Goal: Transaction & Acquisition: Download file/media

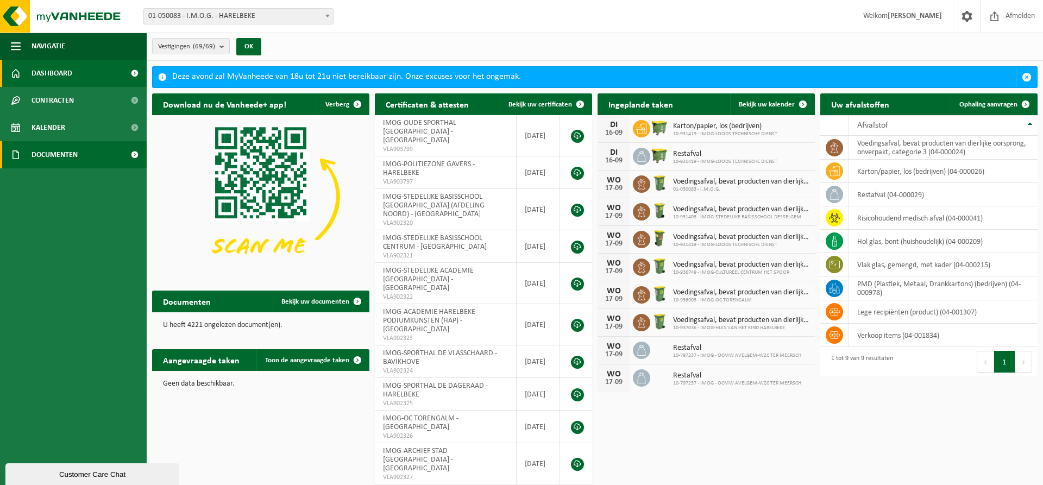
click at [72, 159] on span "Documenten" at bounding box center [54, 154] width 46 height 27
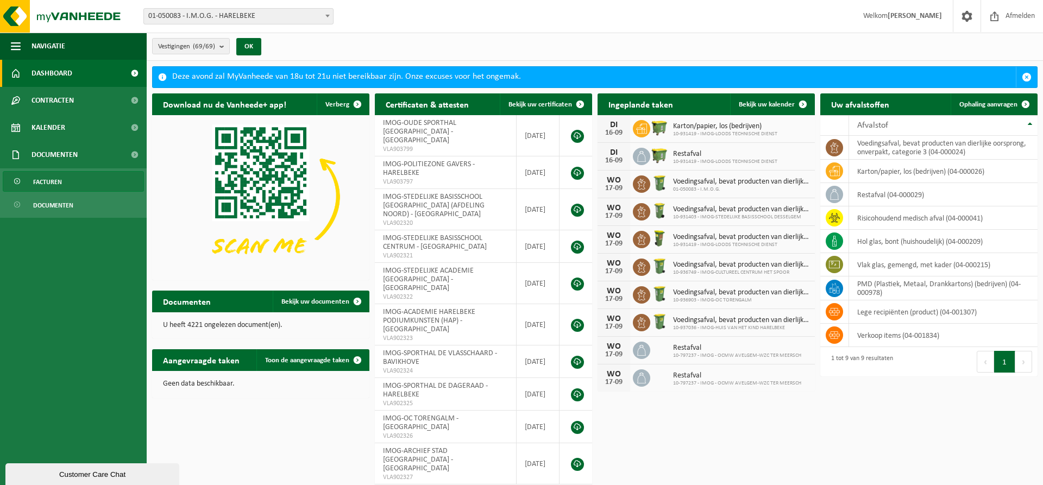
click at [69, 179] on link "Facturen" at bounding box center [73, 181] width 141 height 21
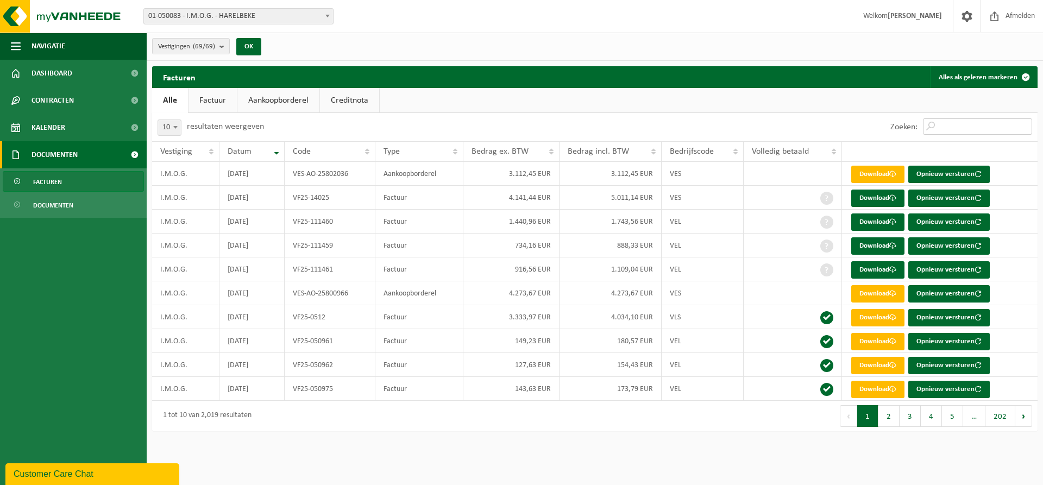
click at [947, 127] on input "Zoeken:" at bounding box center [977, 126] width 109 height 16
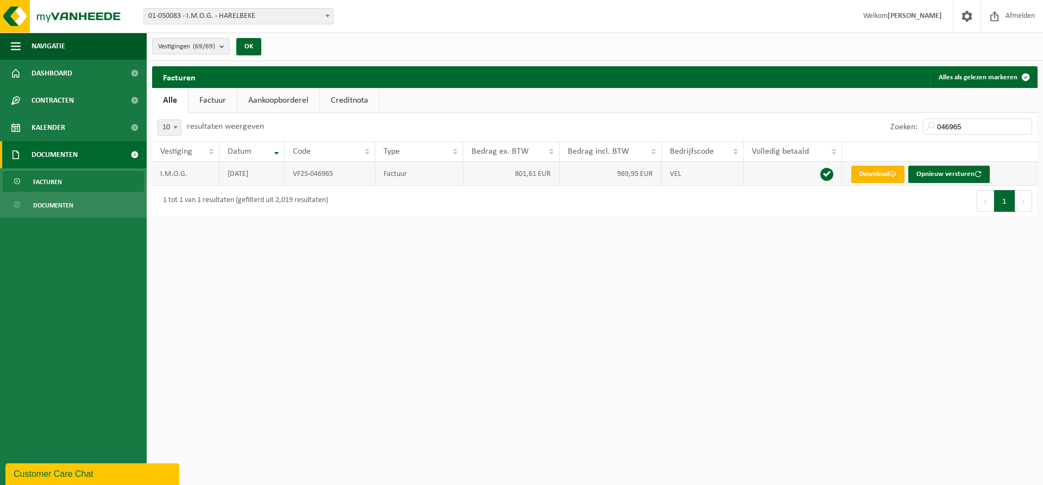
click at [873, 176] on link "Download" at bounding box center [877, 174] width 53 height 17
drag, startPoint x: 847, startPoint y: 141, endPoint x: 835, endPoint y: 141, distance: 11.4
click at [835, 141] on div "10 25 50 100 10 resultaten weergeven Zoeken: 046965 Vestiging Datum Code Type B…" at bounding box center [594, 164] width 885 height 103
type input "06123"
click at [881, 175] on link "Download" at bounding box center [877, 174] width 53 height 17
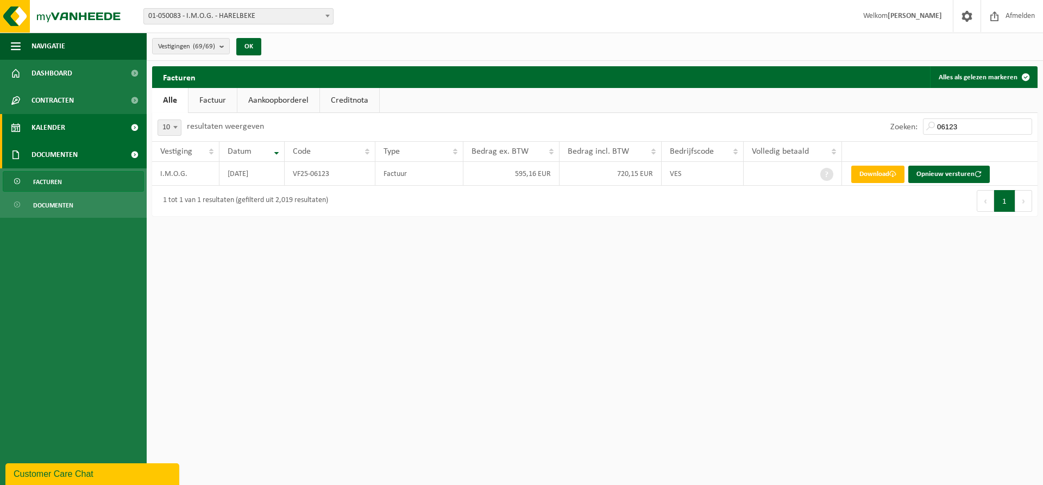
click at [70, 124] on link "Kalender" at bounding box center [73, 127] width 147 height 27
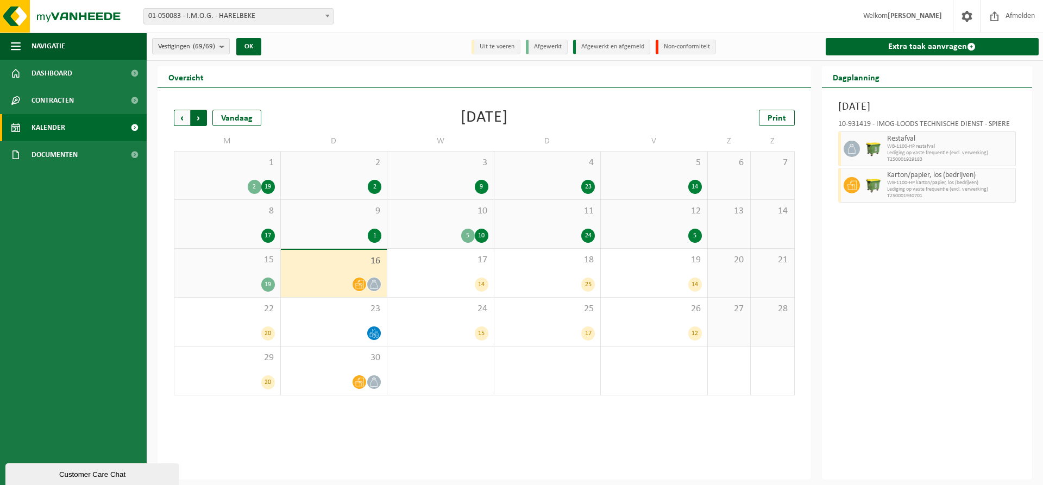
click at [182, 117] on span "Vorige" at bounding box center [182, 118] width 16 height 16
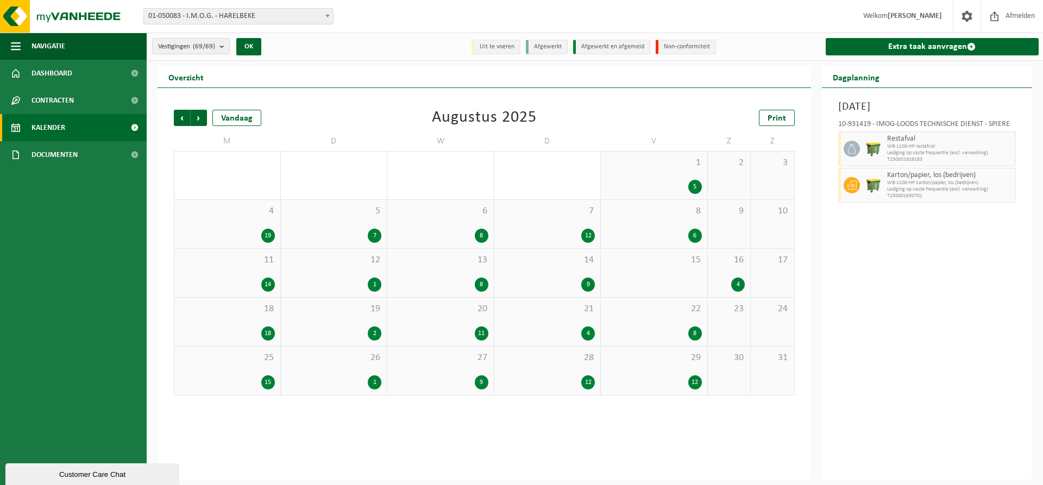
click at [182, 117] on span "Vorige" at bounding box center [182, 118] width 16 height 16
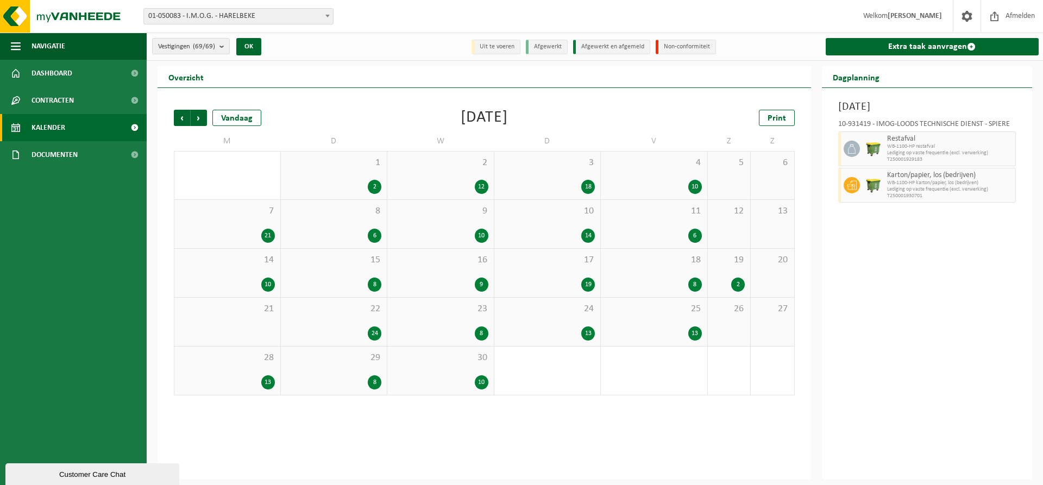
click at [182, 117] on span "Vorige" at bounding box center [182, 118] width 16 height 16
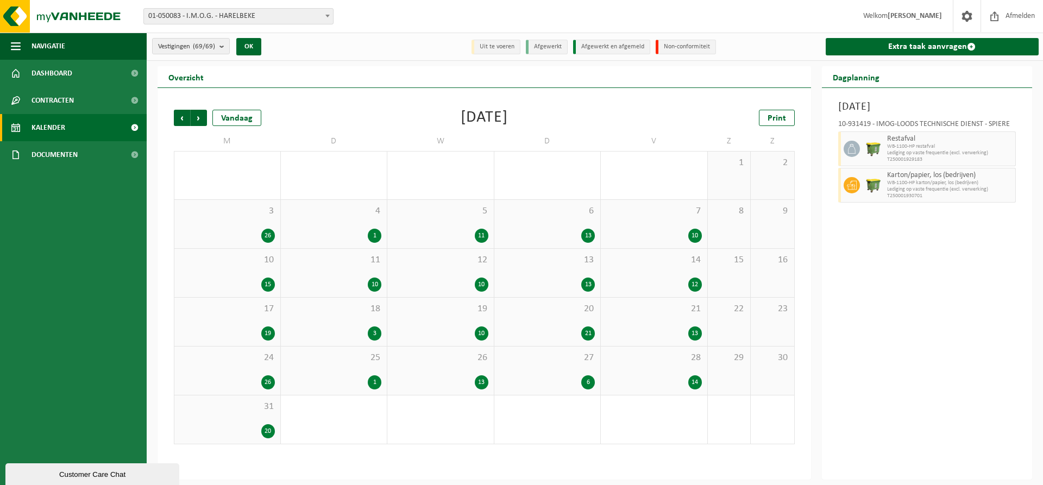
click at [182, 117] on span "Vorige" at bounding box center [182, 118] width 16 height 16
click at [200, 123] on span "Volgende" at bounding box center [199, 118] width 16 height 16
click at [662, 223] on div "7 10" at bounding box center [654, 224] width 106 height 48
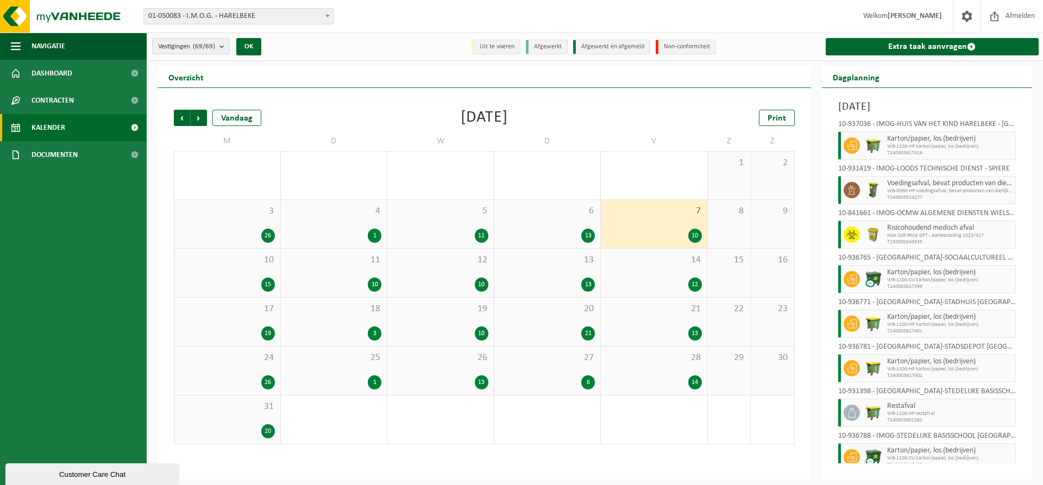
click at [853, 237] on icon at bounding box center [852, 235] width 10 height 10
click at [929, 232] on span "KGA Colli RMA GPT - Aanbesteding 2023/017" at bounding box center [950, 235] width 126 height 7
click at [961, 211] on div "10-841661 - IMOG-OCMW ALGEMENE DIENSTEN WIELSBEKE - WIELSBEKE" at bounding box center [927, 215] width 178 height 11
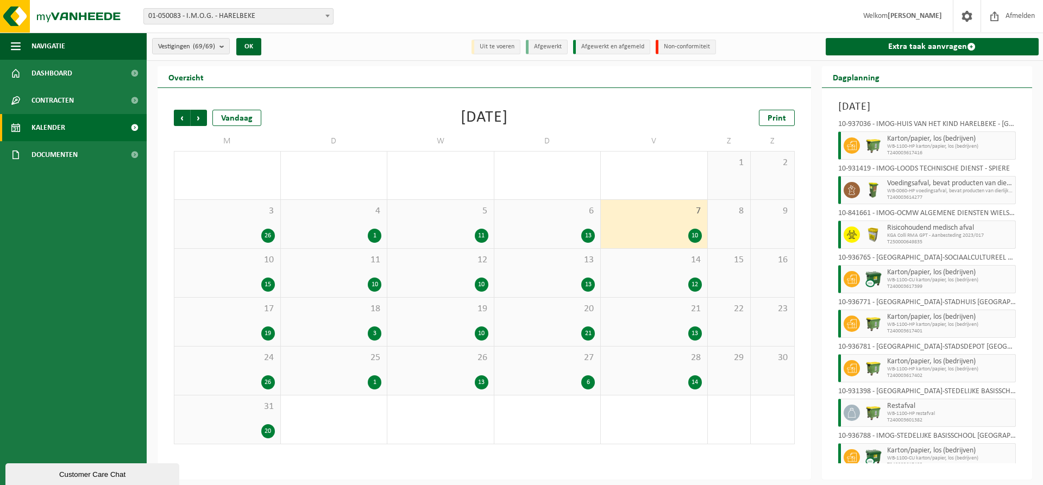
click at [850, 230] on icon at bounding box center [851, 234] width 10 height 9
